Goal: Check status: Check status

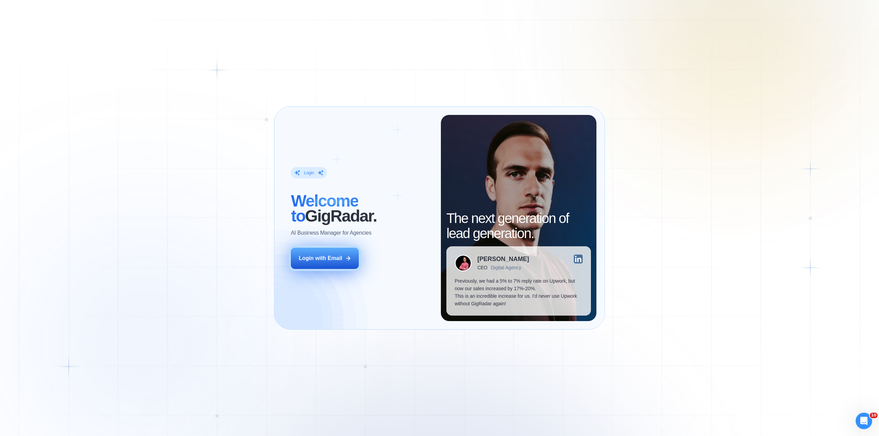
click at [342, 263] on button "Login with Email" at bounding box center [325, 258] width 68 height 21
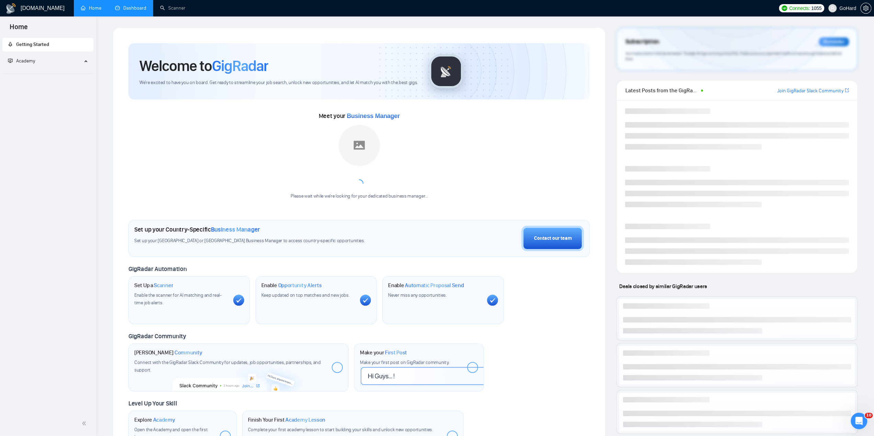
click at [137, 7] on link "Dashboard" at bounding box center [130, 8] width 31 height 6
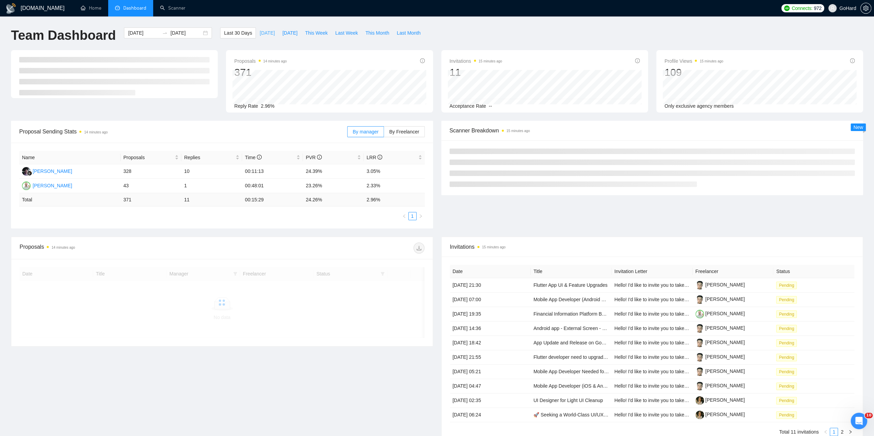
click at [261, 31] on span "[DATE]" at bounding box center [266, 33] width 15 height 8
type input "[DATE]"
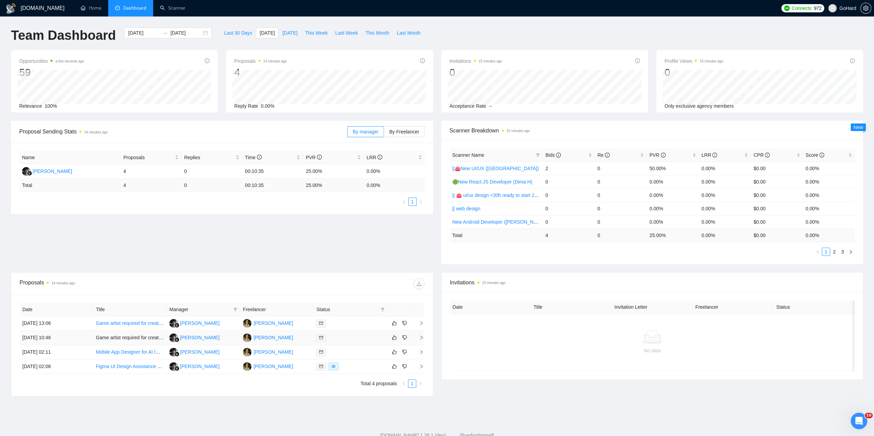
click at [354, 338] on div at bounding box center [350, 338] width 68 height 8
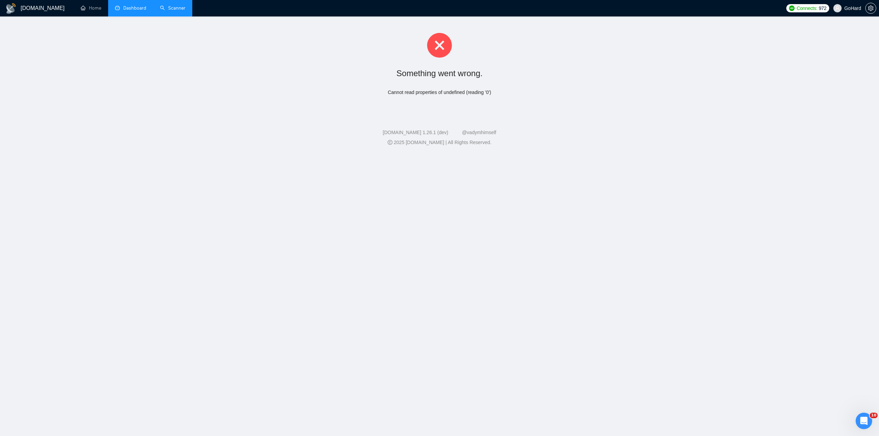
click at [179, 8] on link "Scanner" at bounding box center [172, 8] width 25 height 6
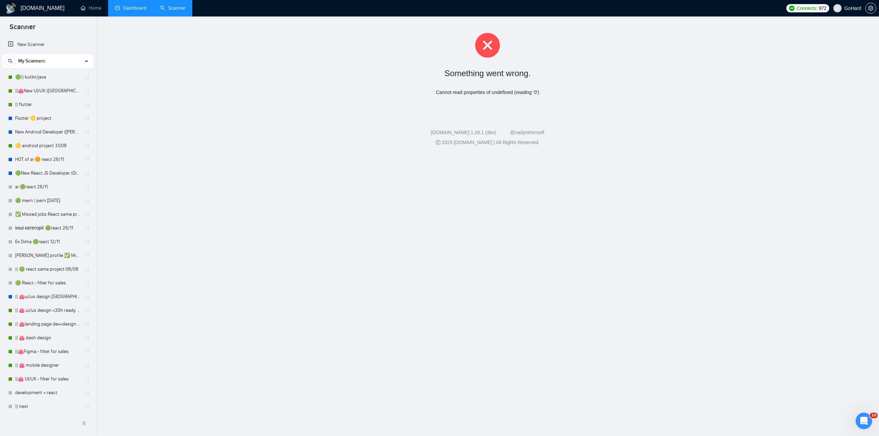
click at [123, 10] on link "Dashboard" at bounding box center [130, 8] width 31 height 6
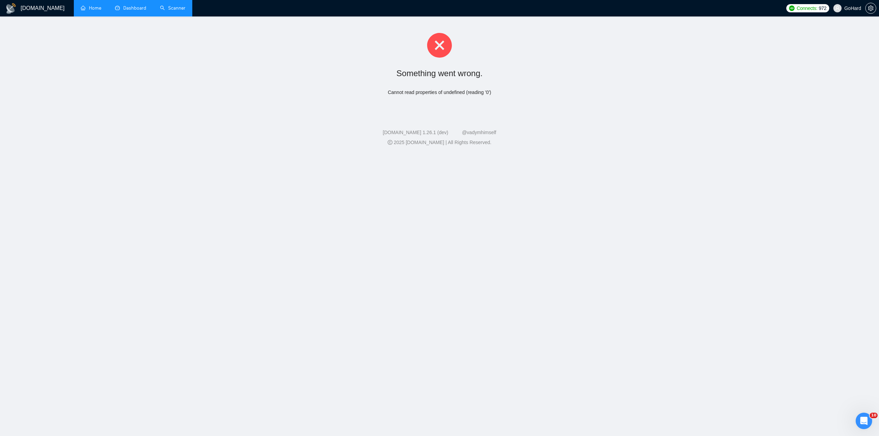
click at [86, 9] on link "Home" at bounding box center [91, 8] width 21 height 6
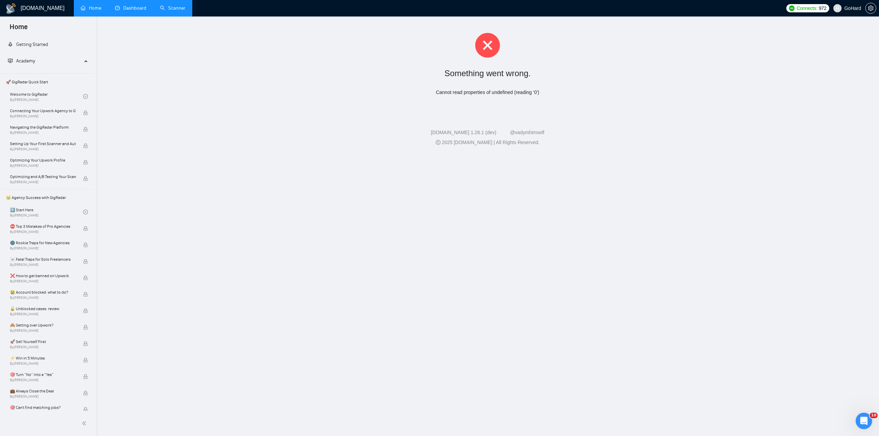
click at [128, 9] on link "Dashboard" at bounding box center [130, 8] width 31 height 6
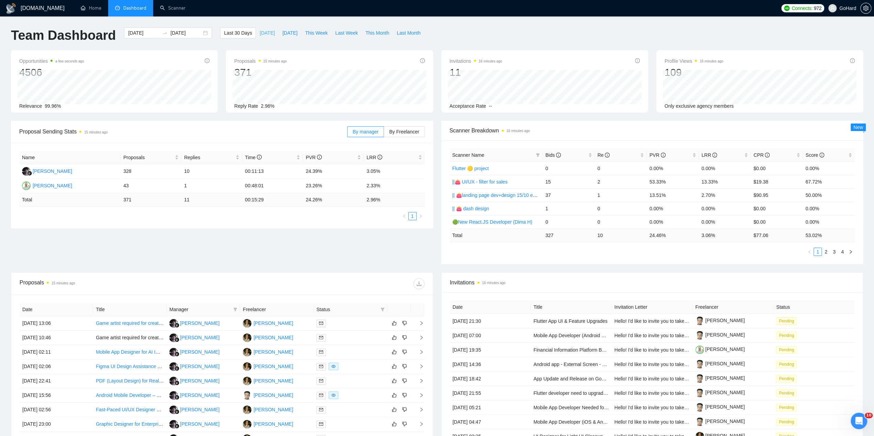
click at [259, 35] on span "[DATE]" at bounding box center [266, 33] width 15 height 8
type input "[DATE]"
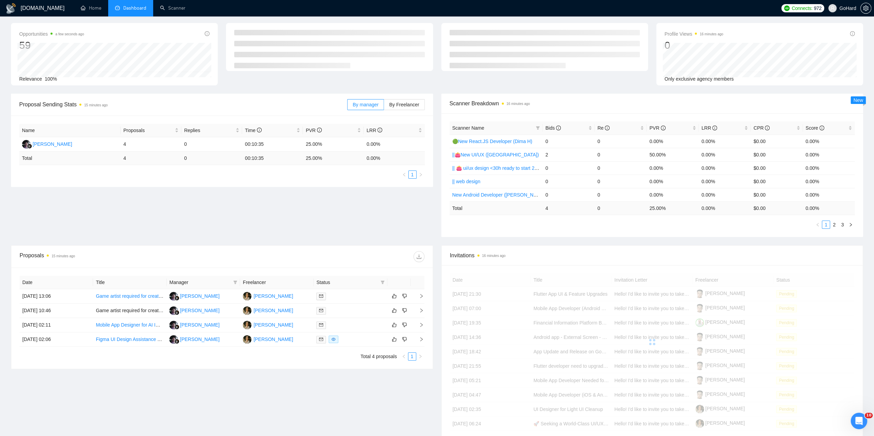
scroll to position [20, 0]
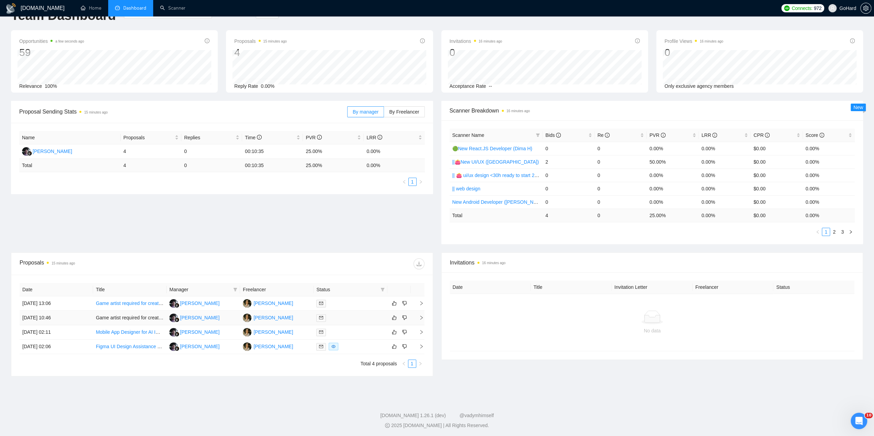
click at [350, 318] on div at bounding box center [350, 318] width 68 height 8
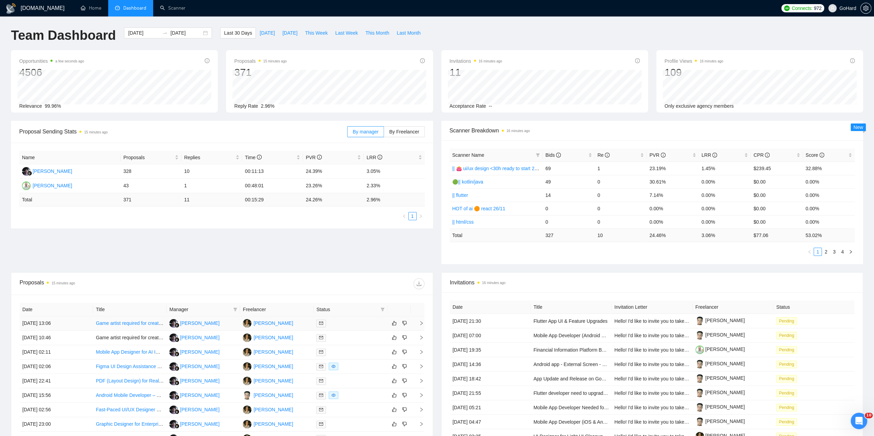
click at [342, 323] on div at bounding box center [350, 324] width 68 height 8
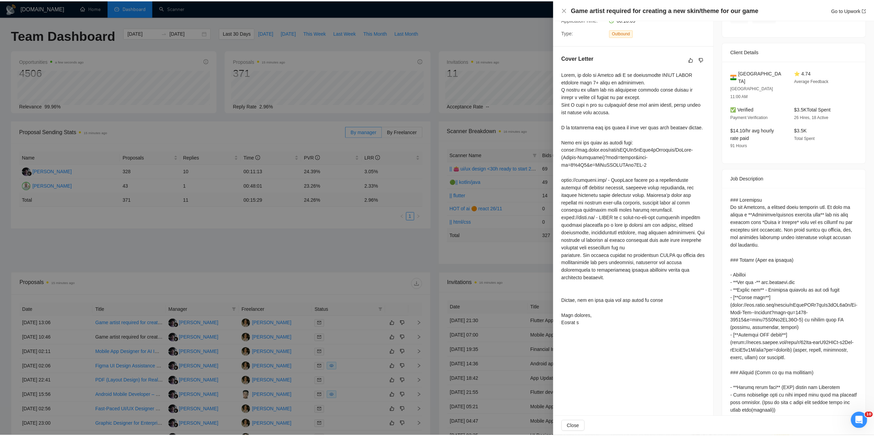
scroll to position [307, 0]
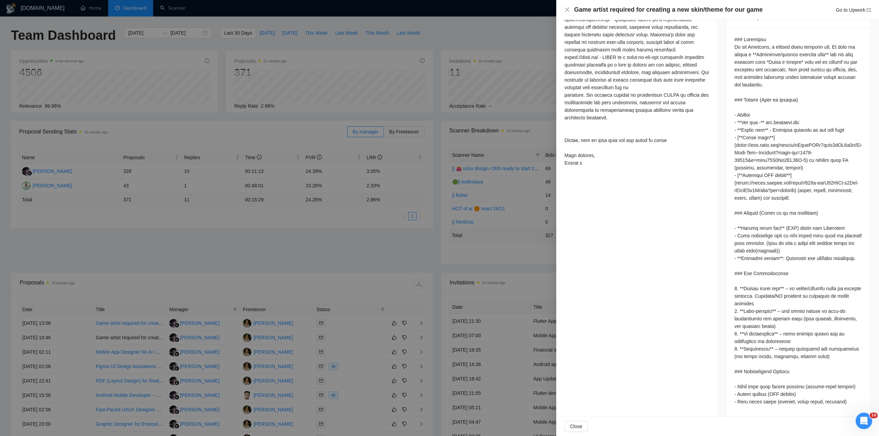
click at [352, 355] on div at bounding box center [439, 218] width 879 height 436
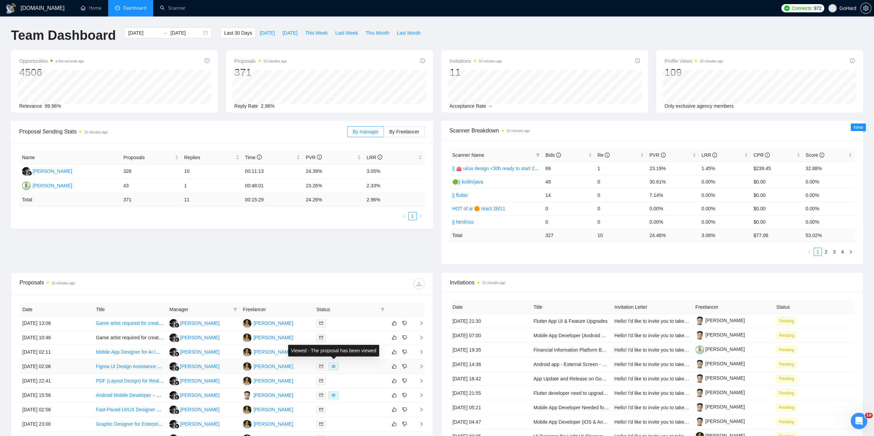
click at [336, 364] on span at bounding box center [333, 367] width 10 height 8
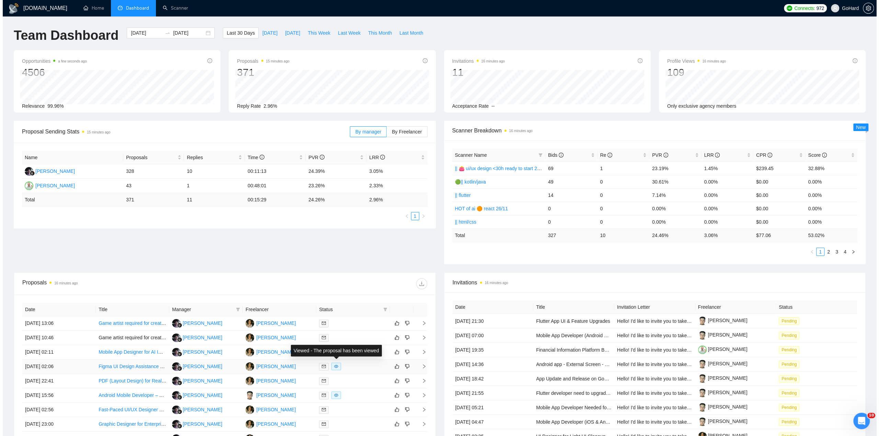
scroll to position [91, 0]
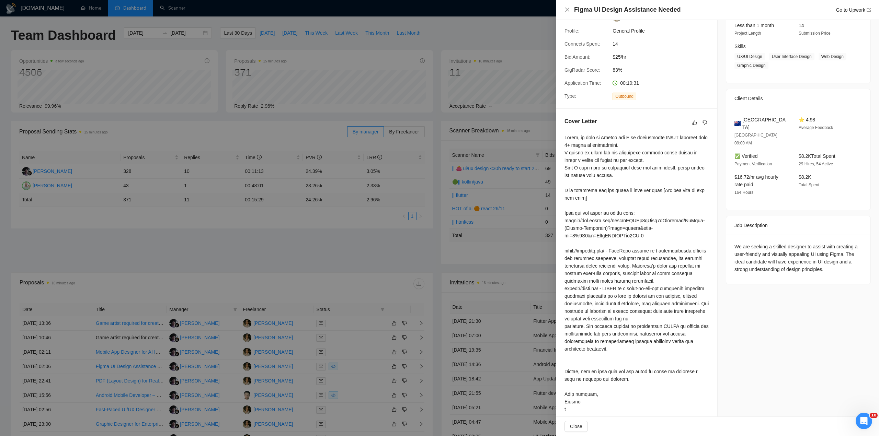
click at [334, 397] on div at bounding box center [439, 218] width 879 height 436
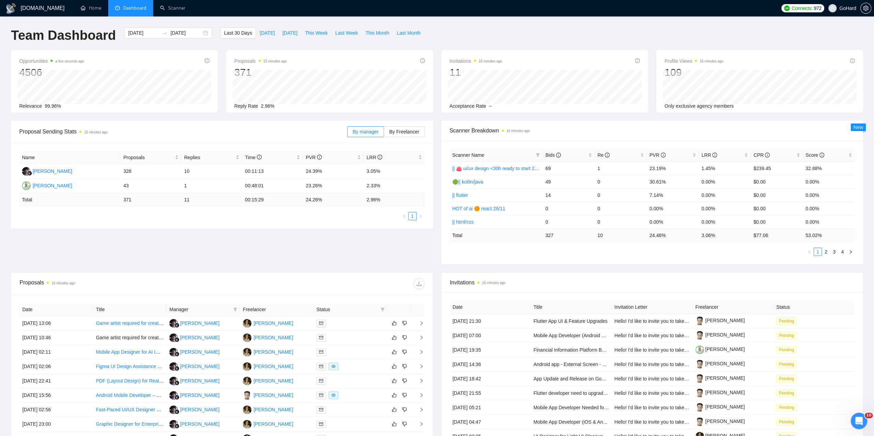
click at [334, 397] on span at bounding box center [333, 396] width 10 height 8
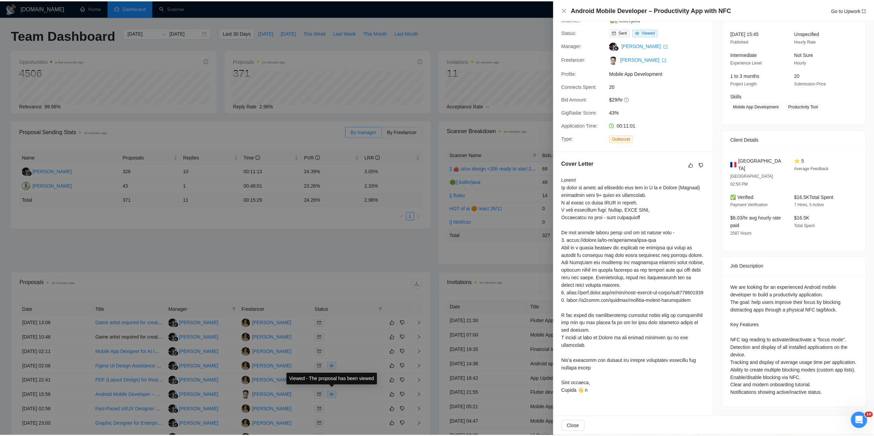
scroll to position [40, 0]
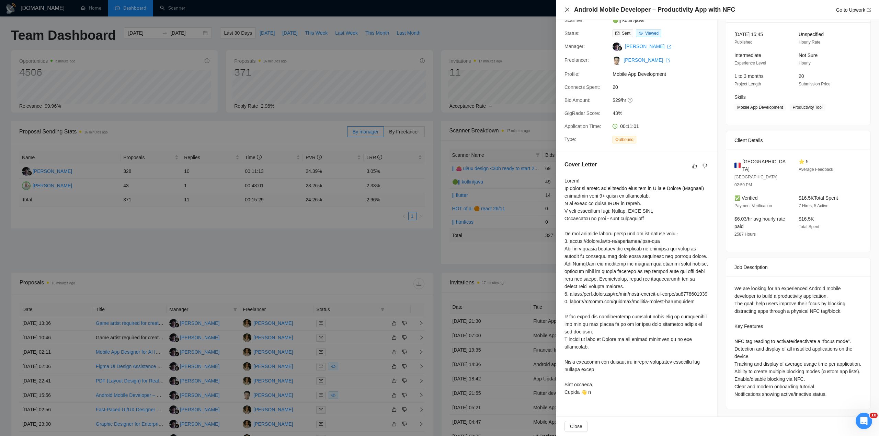
click at [567, 10] on icon "close" at bounding box center [567, 10] width 4 height 4
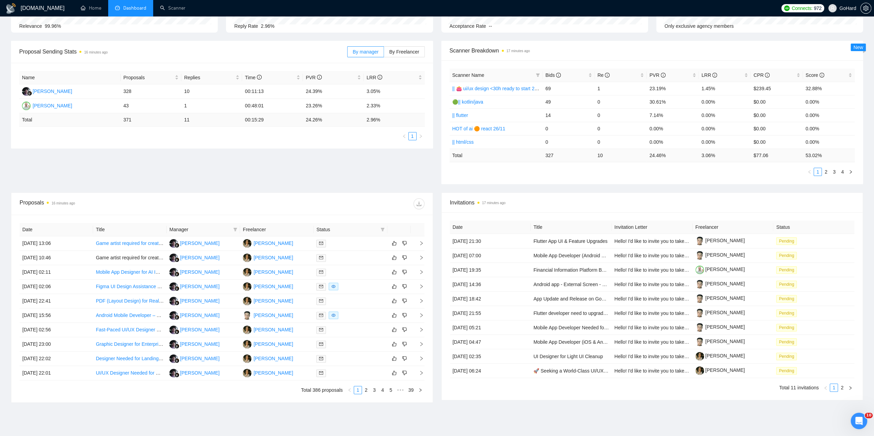
scroll to position [0, 0]
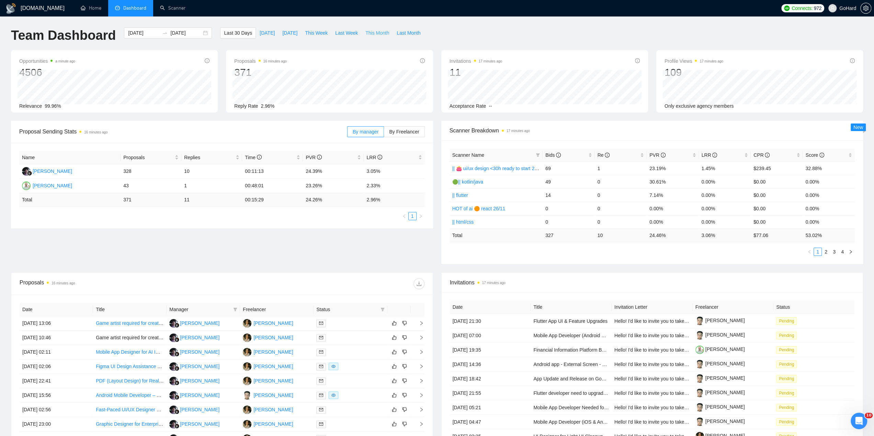
click at [373, 34] on span "This Month" at bounding box center [377, 33] width 24 height 8
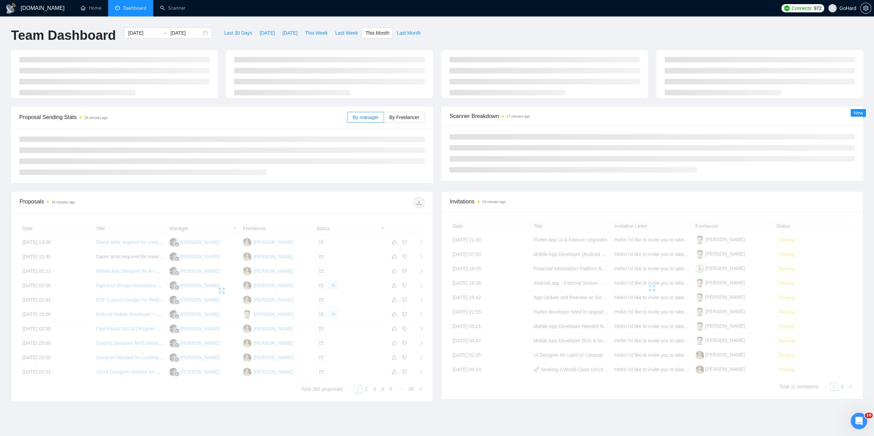
type input "2025-09-01"
type input "2025-09-30"
